Goal: Ask a question: Seek information or help from site administrators or community

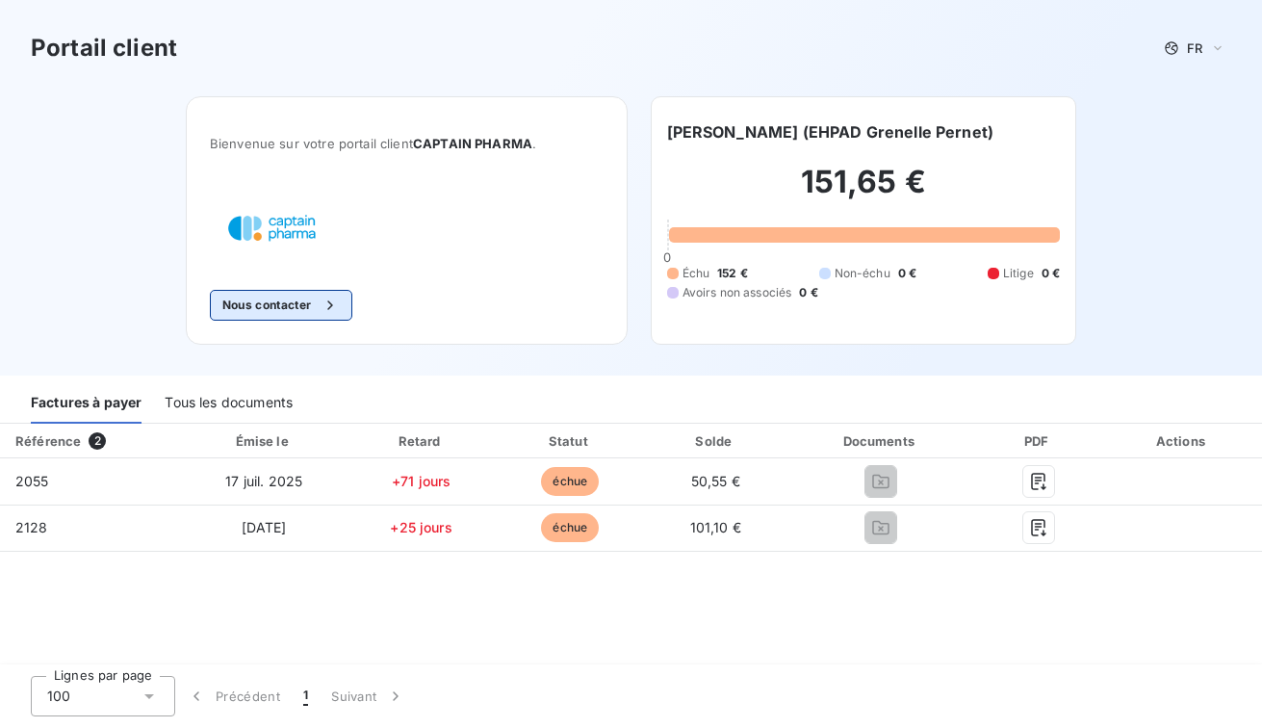
click at [268, 309] on button "Nous contacter" at bounding box center [281, 305] width 142 height 31
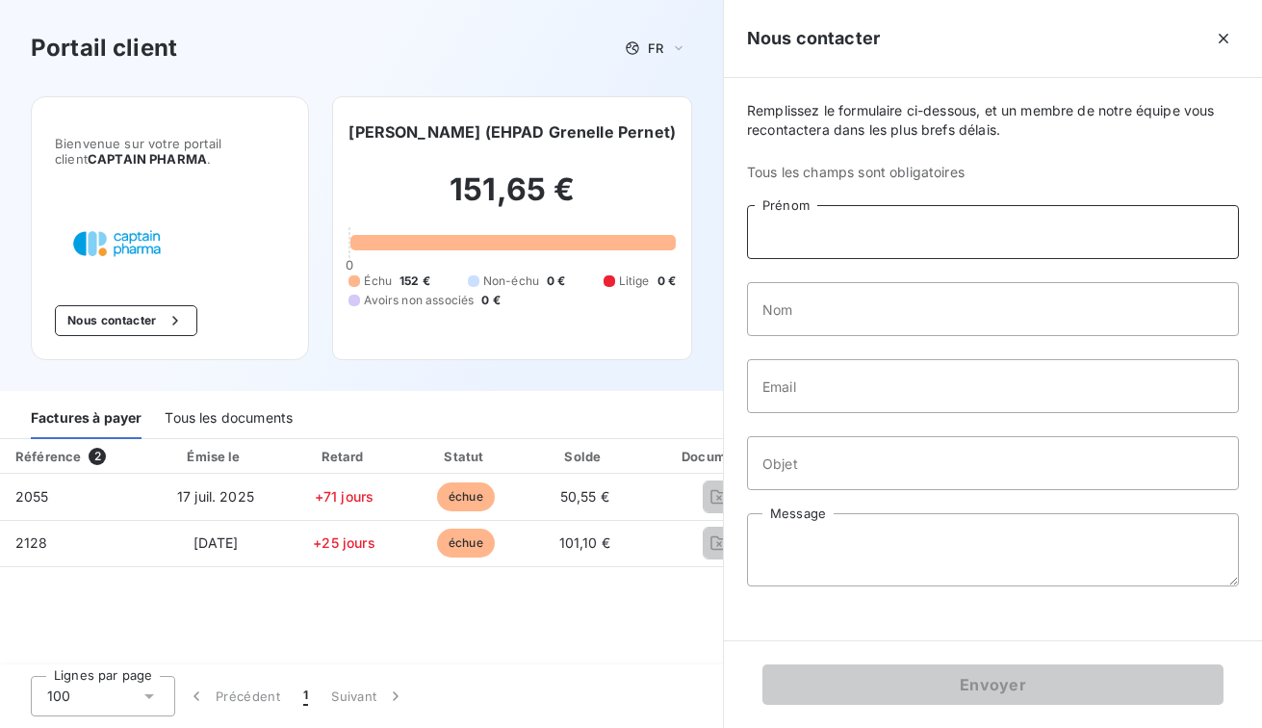
click at [758, 229] on input "Prénom" at bounding box center [993, 232] width 492 height 54
type input "[PERSON_NAME]"
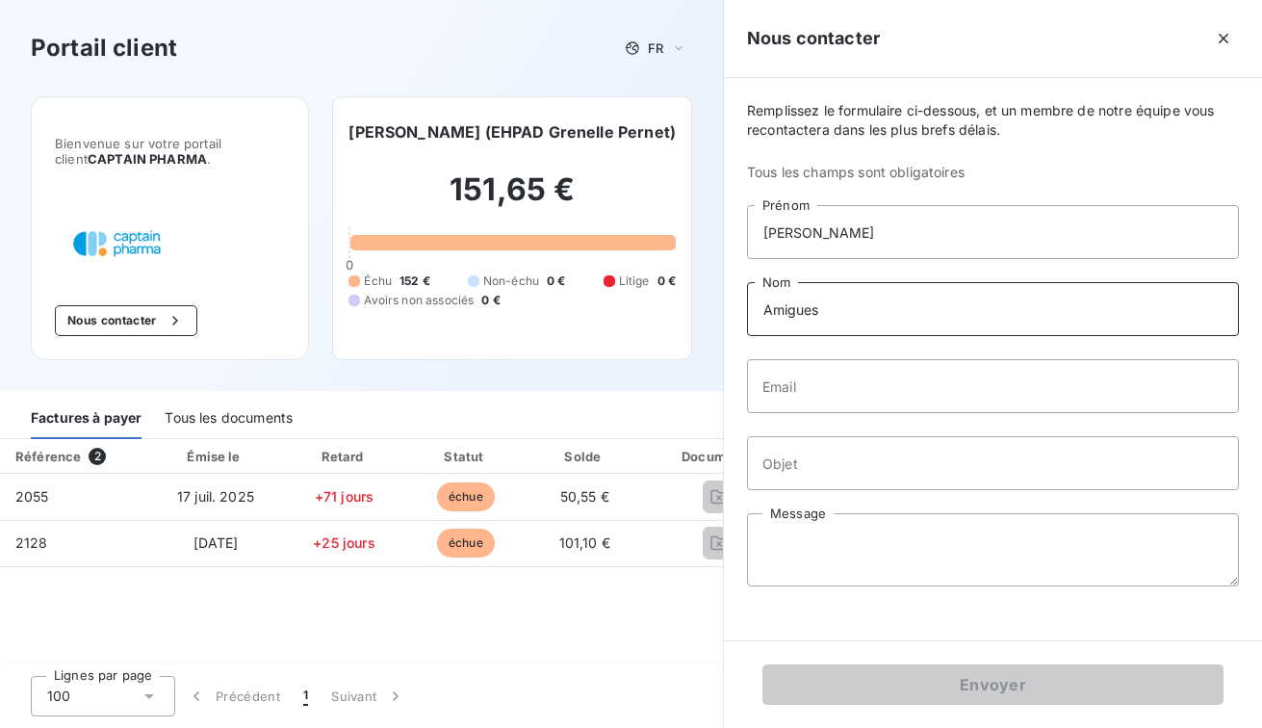
type input "Amigues"
click at [760, 387] on input "Email" at bounding box center [993, 386] width 492 height 54
type input "[EMAIL_ADDRESS][DOMAIN_NAME]"
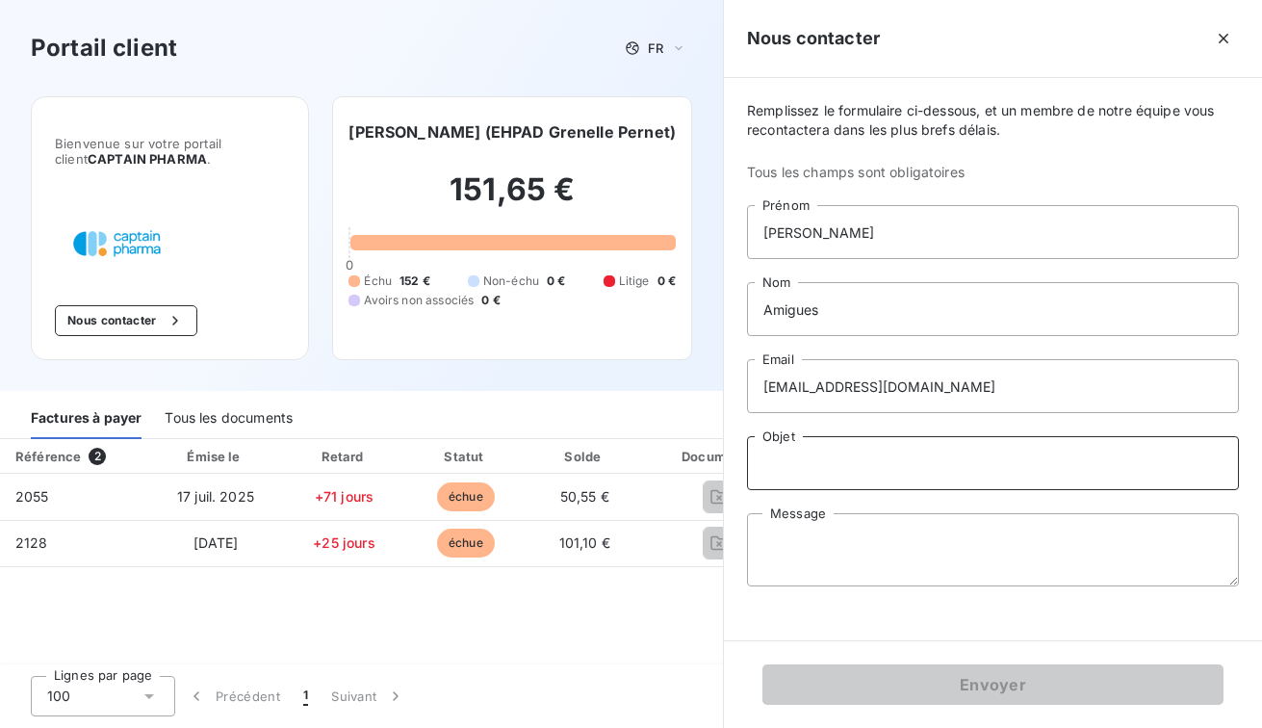
click at [765, 470] on input "Objet" at bounding box center [993, 463] width 492 height 54
type input "Règlement factures"
click at [755, 532] on textarea "Message" at bounding box center [993, 549] width 492 height 73
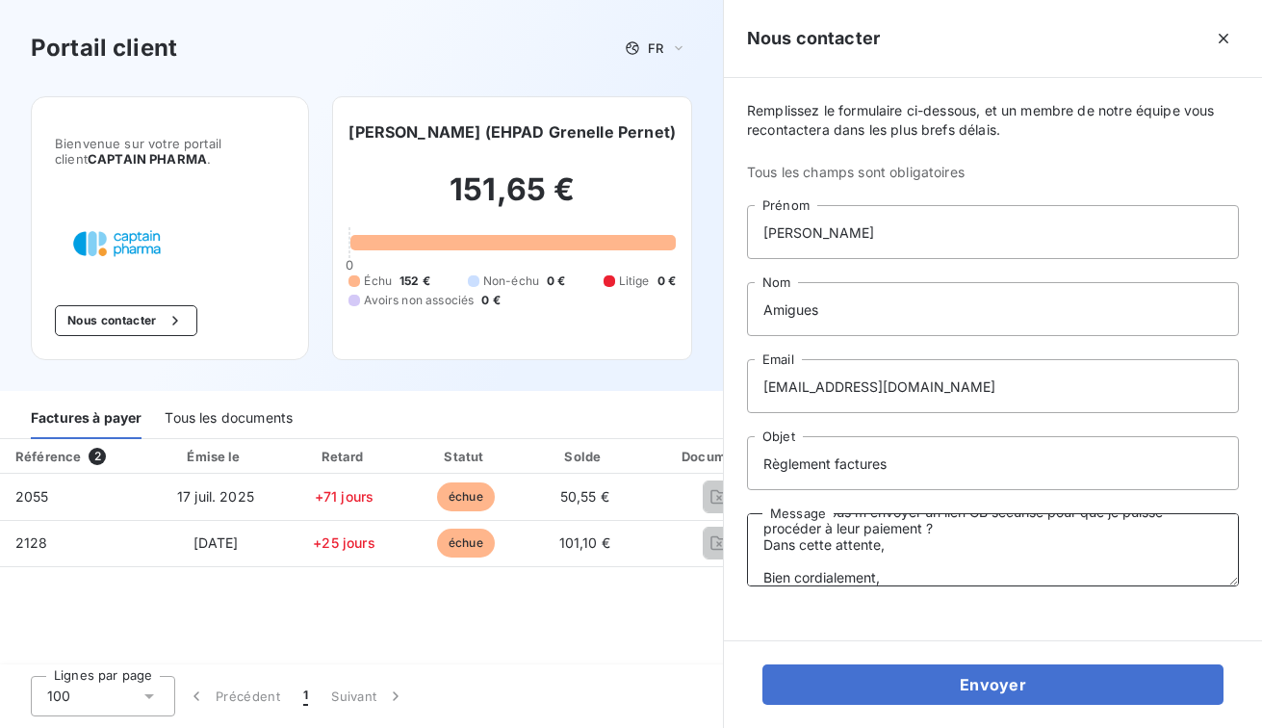
scroll to position [79, 0]
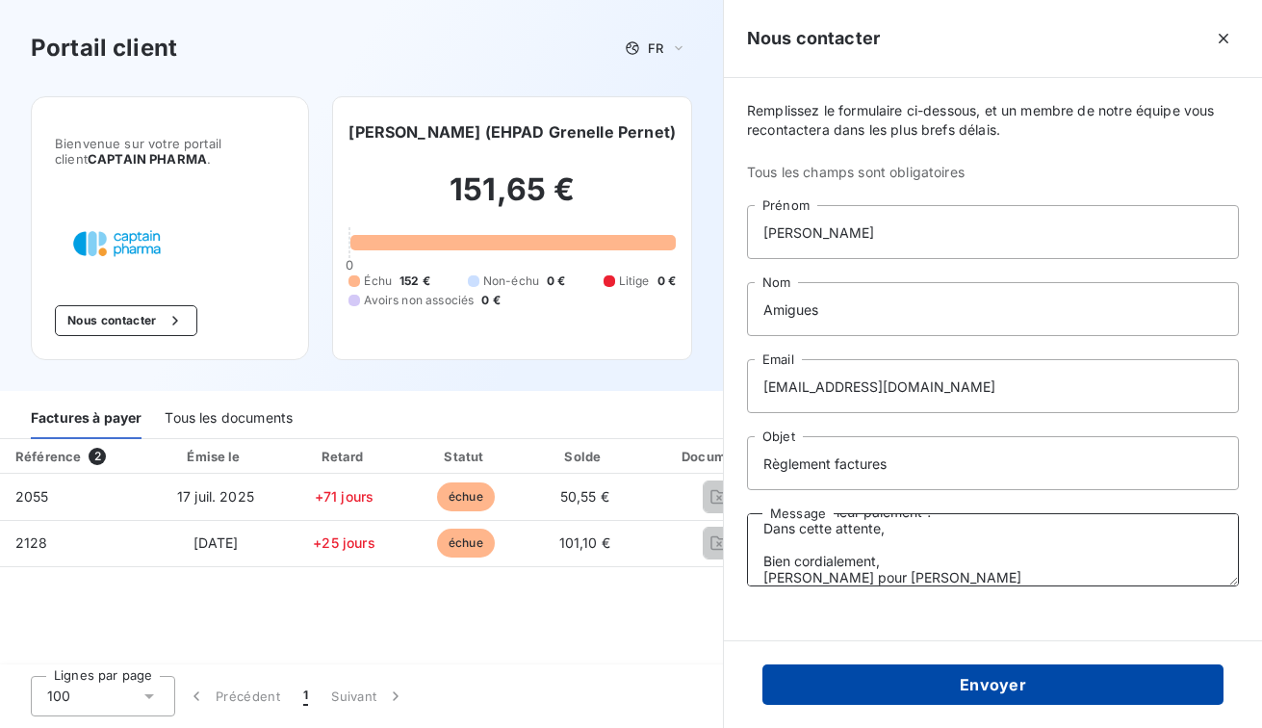
type textarea "Bonjour, J'ai 2 factures à vous régler dont je n'ai reçu que les rappels. Pourr…"
click at [874, 680] on button "Envoyer" at bounding box center [992, 684] width 461 height 40
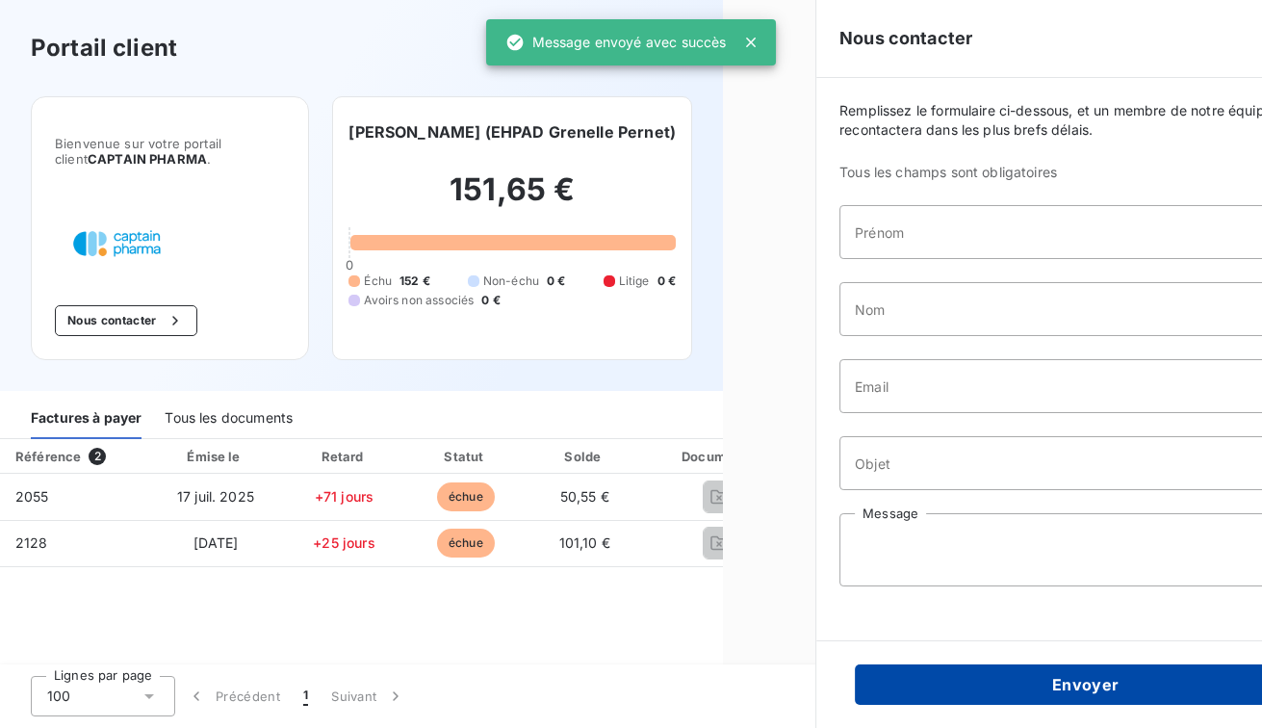
scroll to position [0, 0]
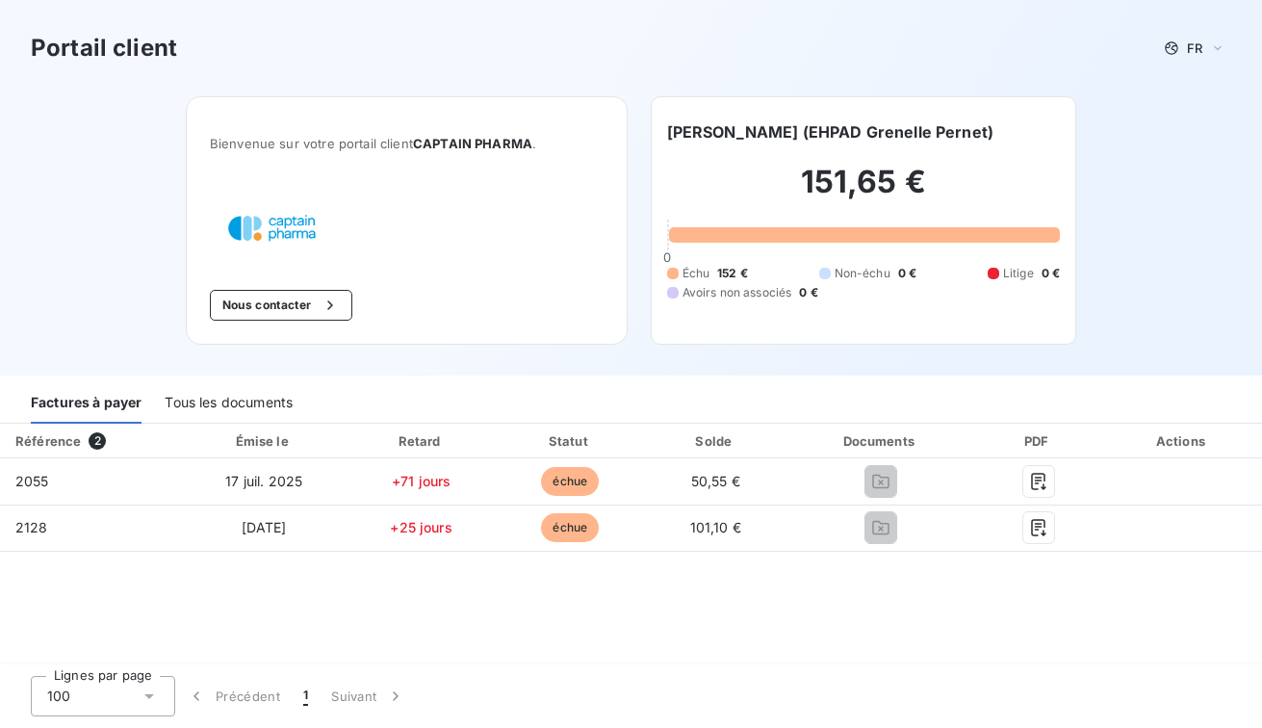
click at [47, 440] on div "Référence" at bounding box center [47, 440] width 65 height 15
